Goal: Transaction & Acquisition: Download file/media

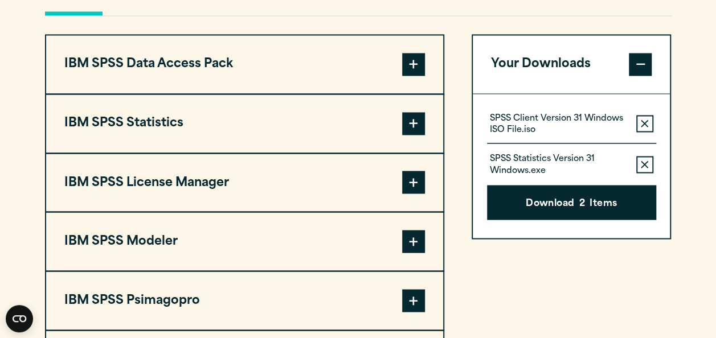
scroll to position [911, 0]
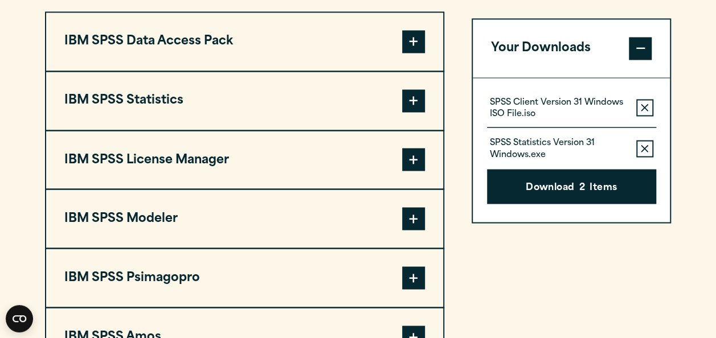
click at [415, 101] on span at bounding box center [413, 100] width 23 height 23
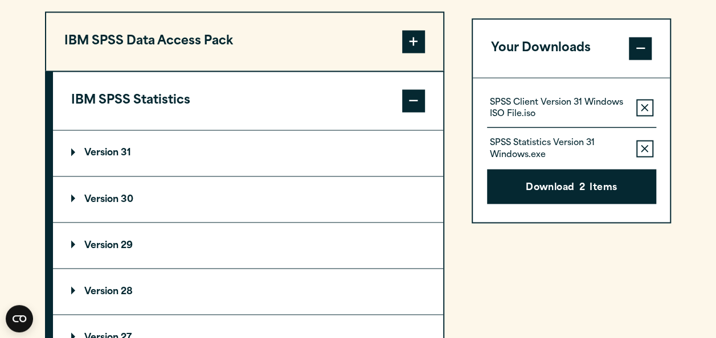
click at [105, 195] on p "Version 30" at bounding box center [102, 199] width 62 height 9
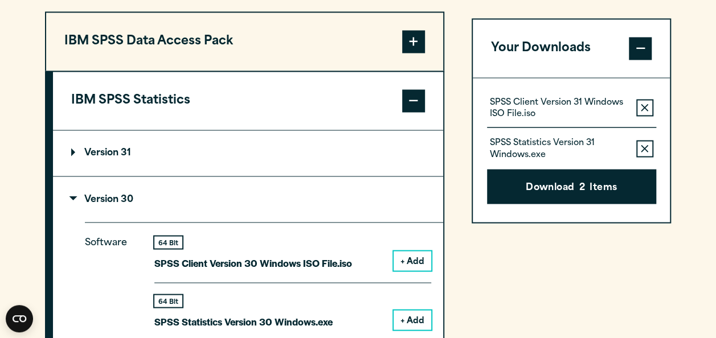
scroll to position [968, 0]
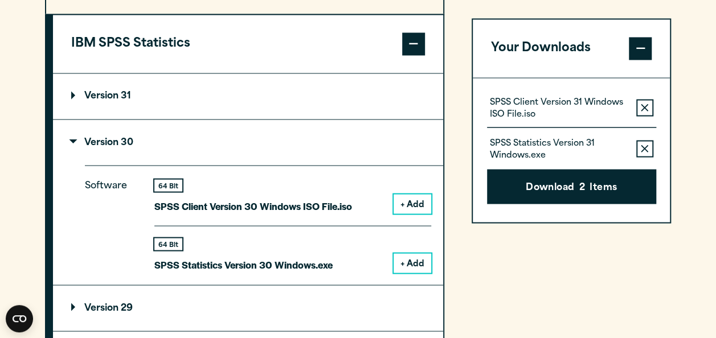
click at [414, 260] on button "+ Add" at bounding box center [413, 262] width 38 height 19
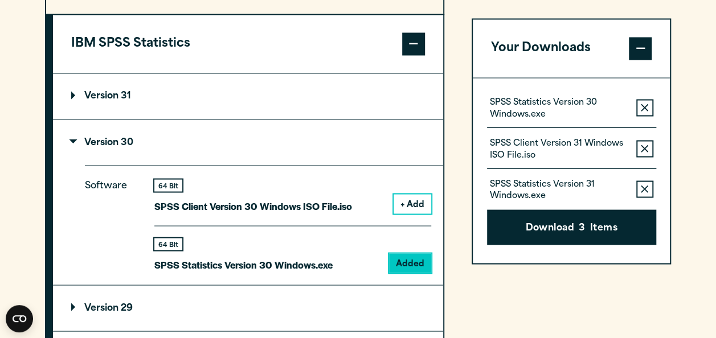
click at [645, 188] on icon "button" at bounding box center [644, 189] width 7 height 7
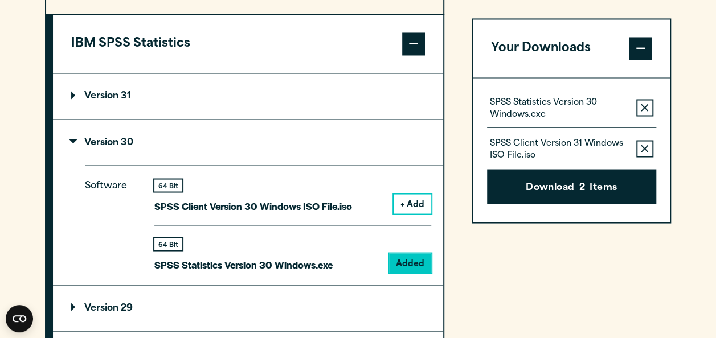
click at [648, 145] on icon "button" at bounding box center [644, 149] width 7 height 8
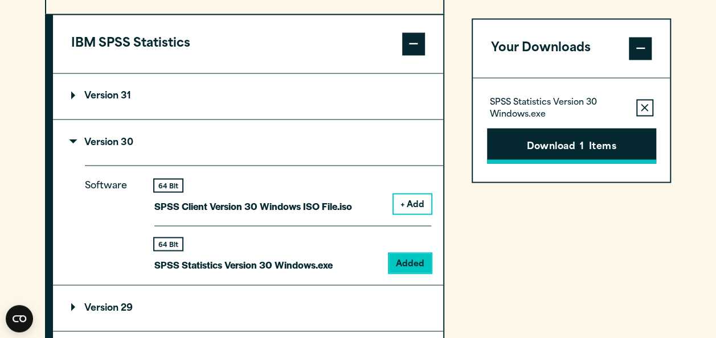
click at [547, 151] on button "Download 1 Items" at bounding box center [571, 145] width 169 height 35
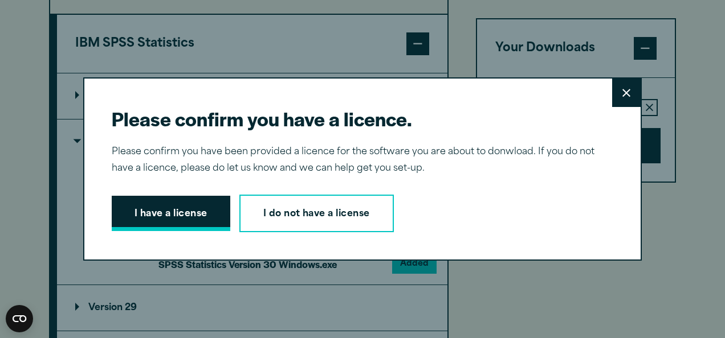
click at [175, 224] on button "I have a license" at bounding box center [171, 213] width 118 height 35
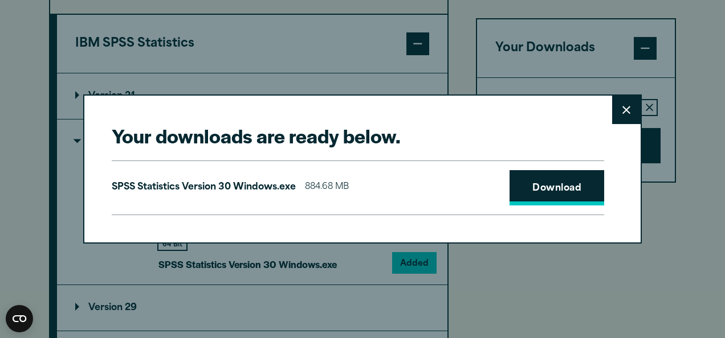
click at [545, 184] on link "Download" at bounding box center [556, 187] width 95 height 35
click at [622, 112] on icon at bounding box center [626, 110] width 8 height 9
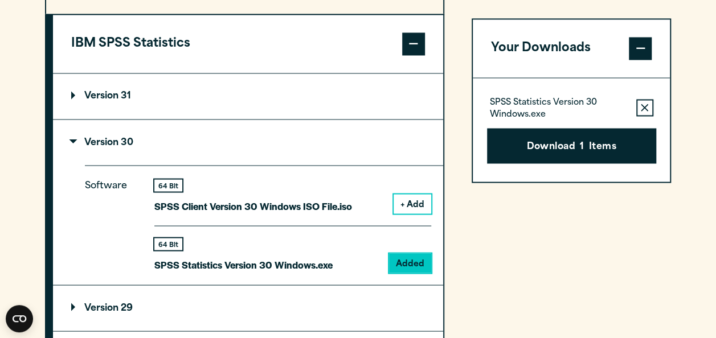
click at [554, 299] on div "Your Downloads SPSS Statistics Version 30 Windows.exe Remove this item from you…" at bounding box center [572, 330] width 200 height 753
